Goal: Task Accomplishment & Management: Use online tool/utility

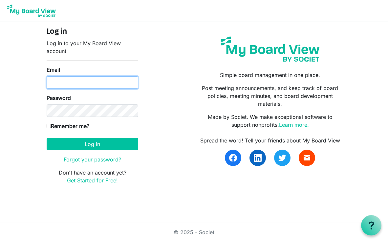
click at [88, 80] on input "Email" at bounding box center [93, 82] width 92 height 12
type input "[EMAIL_ADDRESS][DOMAIN_NAME]"
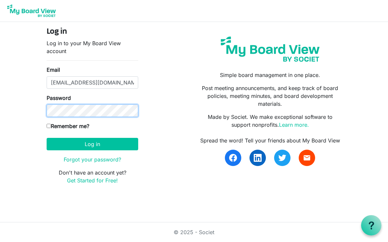
click at [47, 138] on button "Log in" at bounding box center [93, 144] width 92 height 12
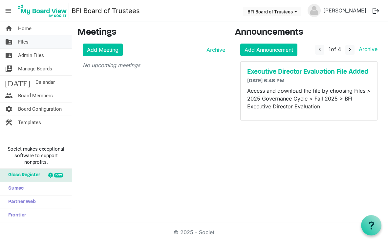
click at [23, 45] on span "Files" at bounding box center [23, 41] width 11 height 13
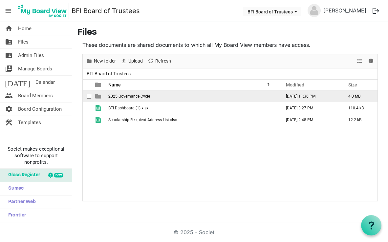
click at [128, 96] on span "2025 Governance Cycle" at bounding box center [129, 96] width 42 height 5
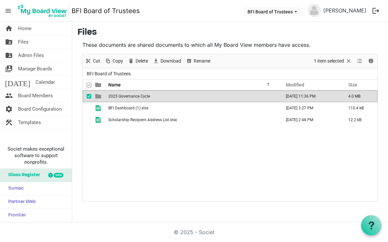
click at [133, 97] on span "2025 Governance Cycle" at bounding box center [129, 96] width 42 height 5
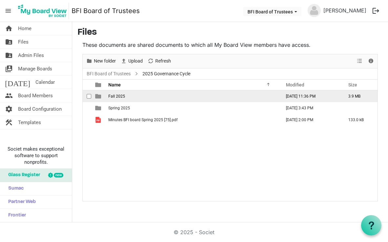
click at [120, 97] on span "Fall 2025" at bounding box center [116, 96] width 17 height 5
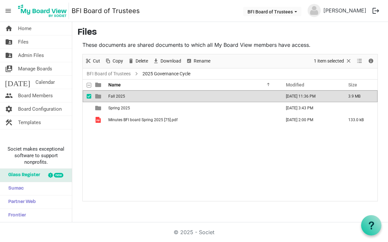
click at [120, 97] on span "Fall 2025" at bounding box center [116, 96] width 17 height 5
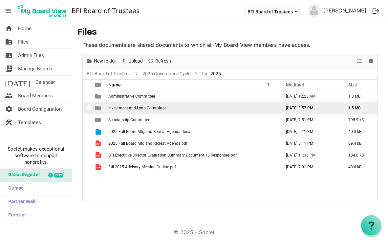
click at [135, 108] on span "Investment and Loan Committee" at bounding box center [137, 108] width 58 height 5
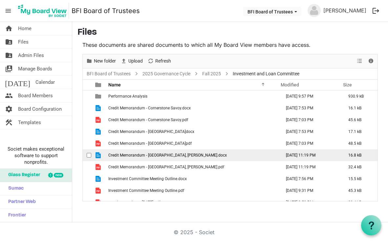
scroll to position [7, 0]
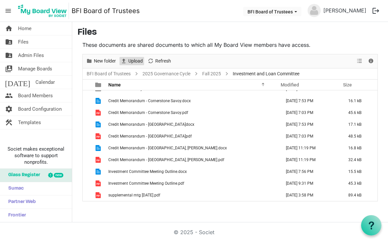
click at [129, 59] on span "Upload" at bounding box center [136, 61] width 16 height 8
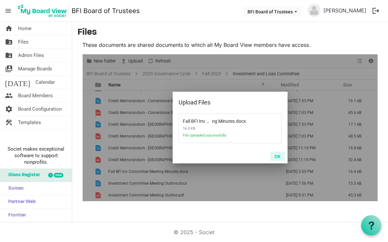
click at [278, 158] on button "OK" at bounding box center [277, 156] width 15 height 9
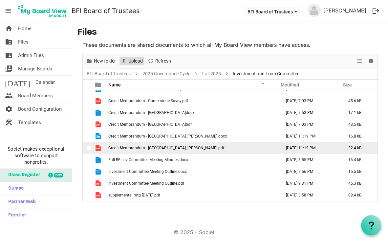
scroll to position [0, 0]
